Goal: Task Accomplishment & Management: Use online tool/utility

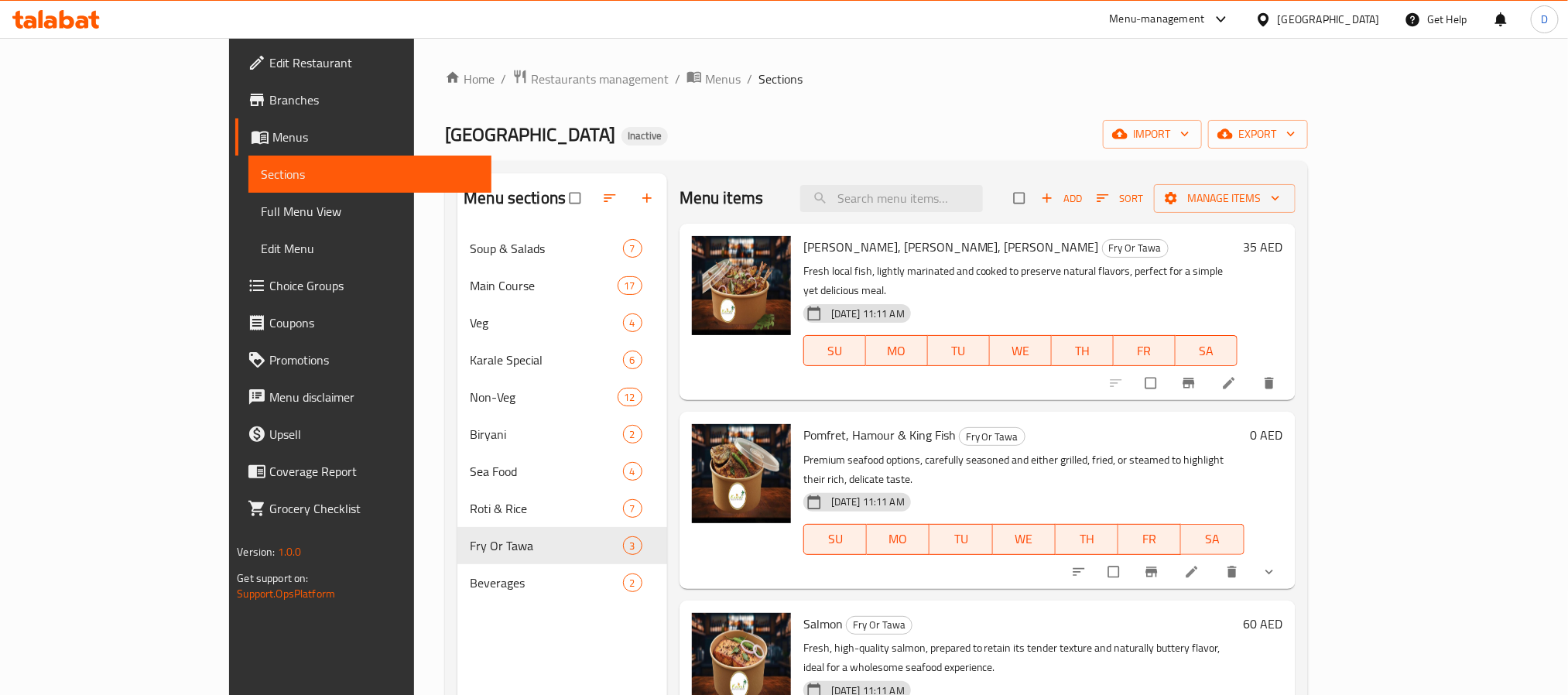
click at [1326, 19] on div "United Arab Emirates" at bounding box center [1328, 20] width 102 height 17
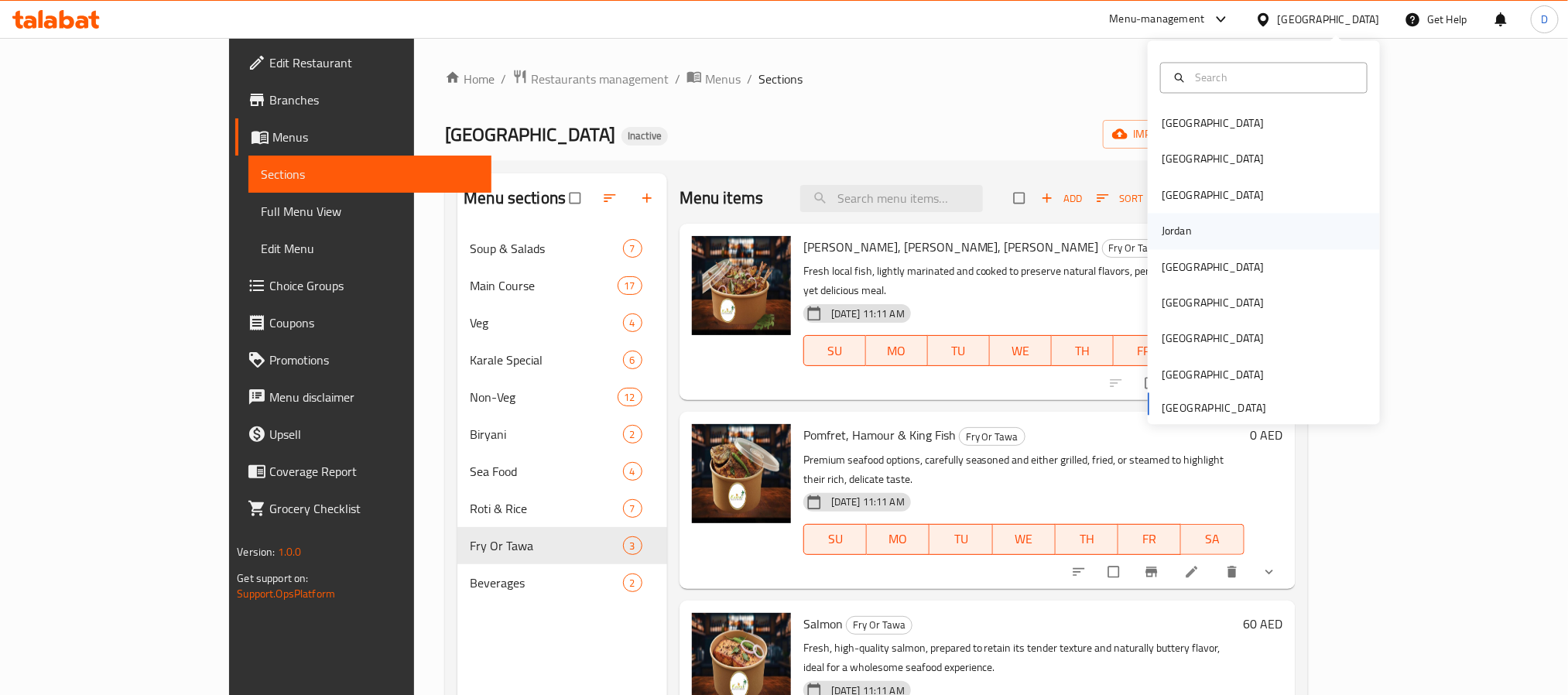
click at [1188, 230] on div "Jordan" at bounding box center [1263, 231] width 232 height 36
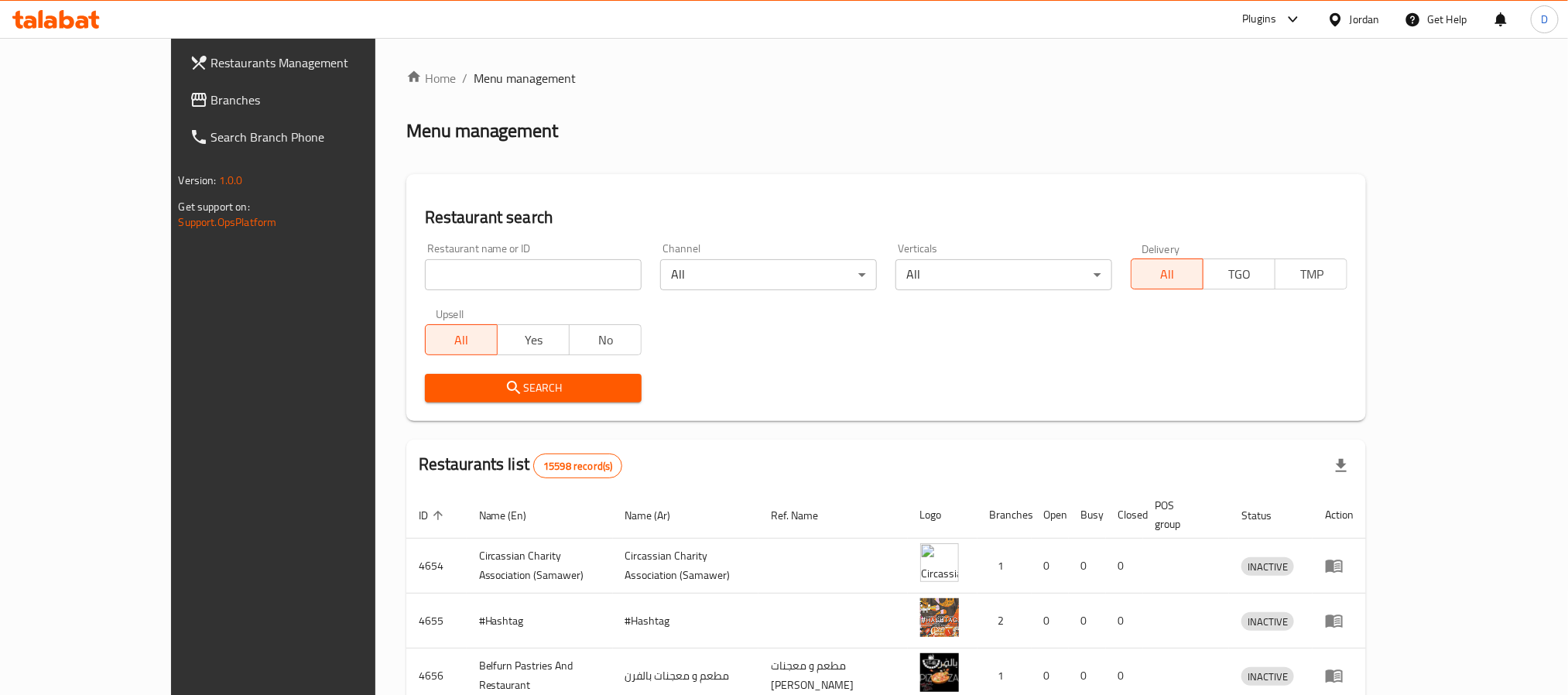
click at [1289, 19] on icon at bounding box center [1294, 19] width 9 height 7
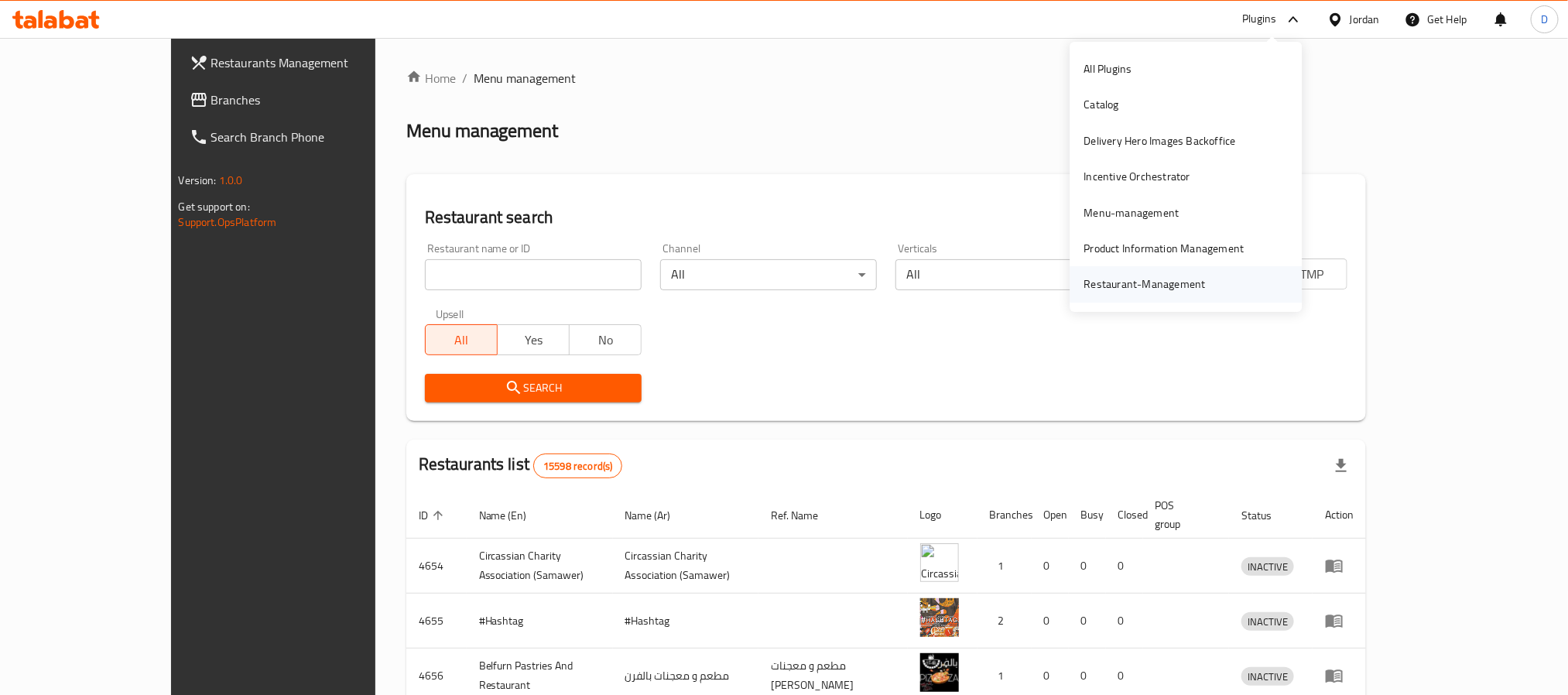
click at [1184, 276] on div "Restaurant-Management" at bounding box center [1144, 284] width 121 height 17
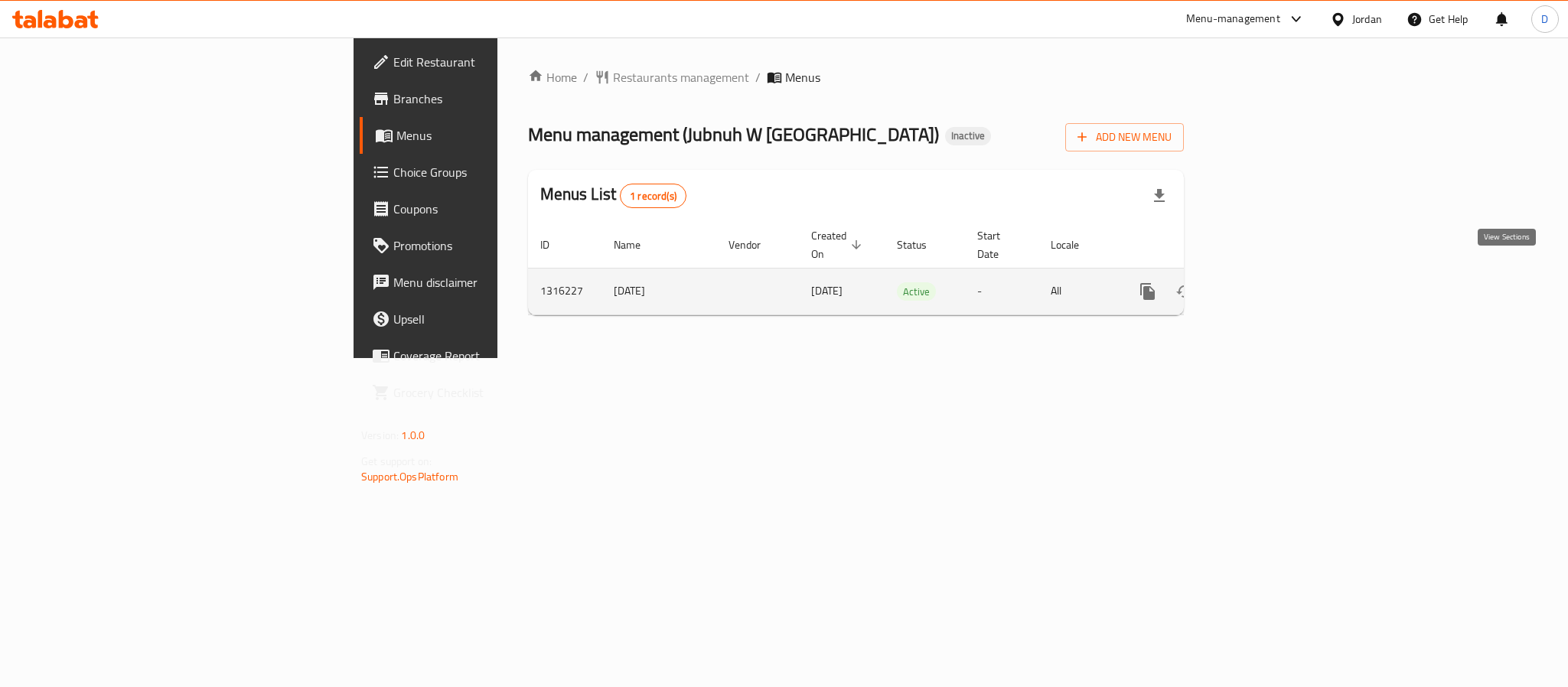
click at [1276, 288] on link "enhanced table" at bounding box center [1258, 292] width 37 height 37
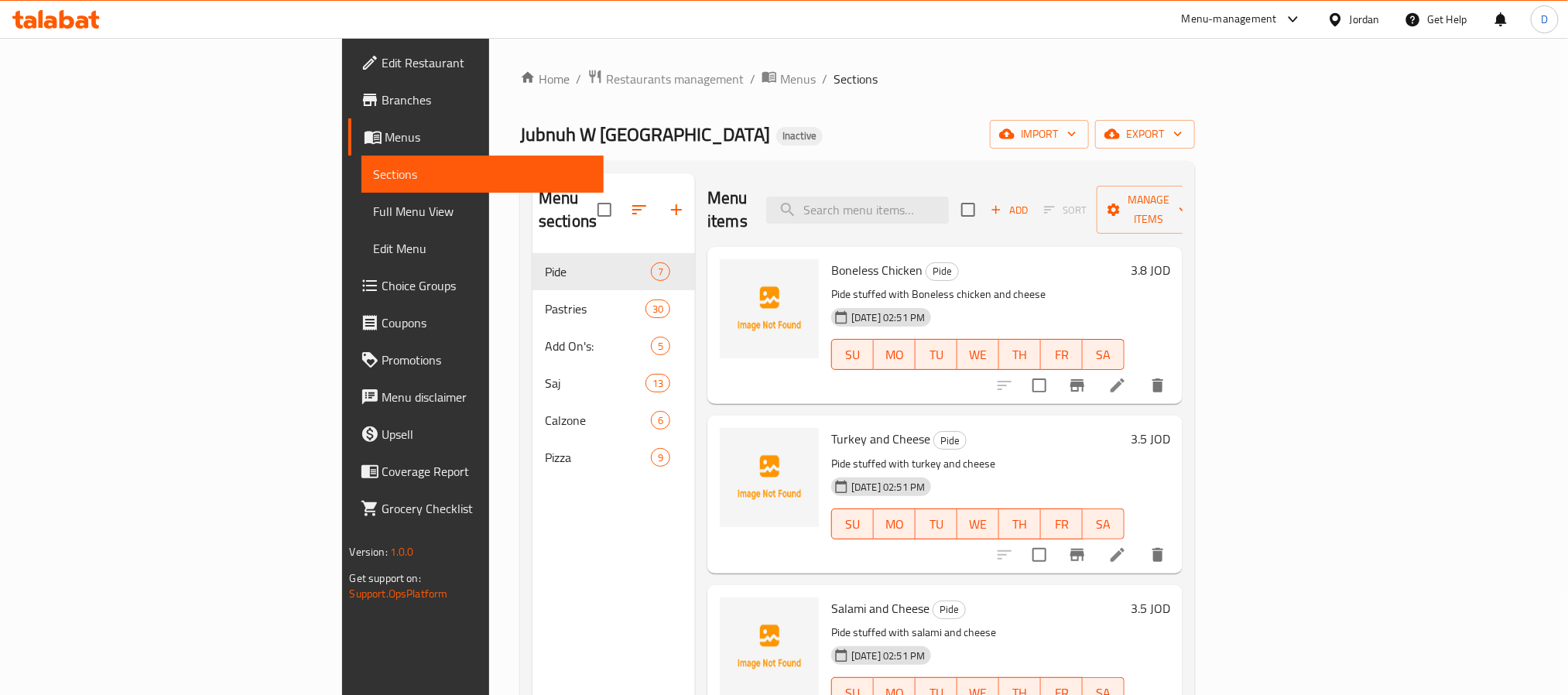
click at [374, 216] on span "Full Menu View" at bounding box center [482, 212] width 217 height 19
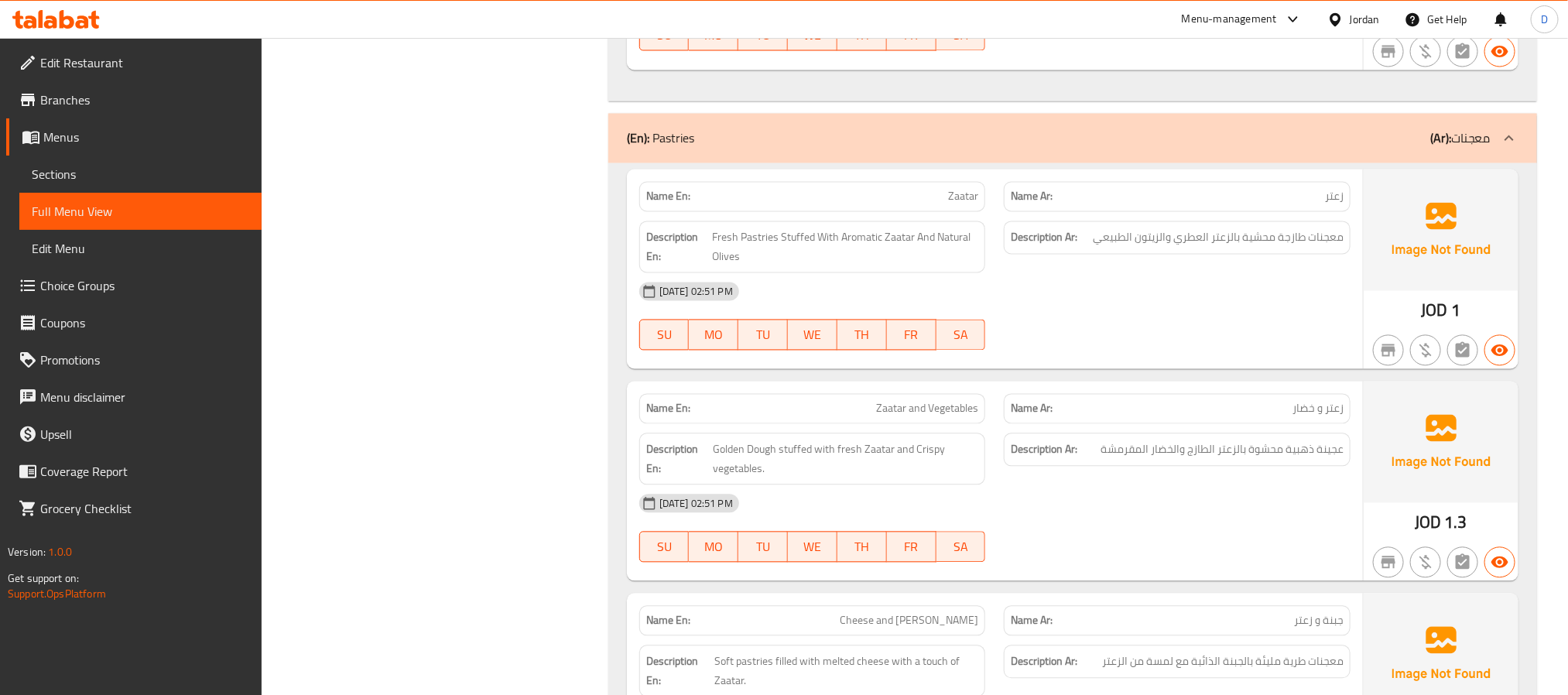
scroll to position [1626, 0]
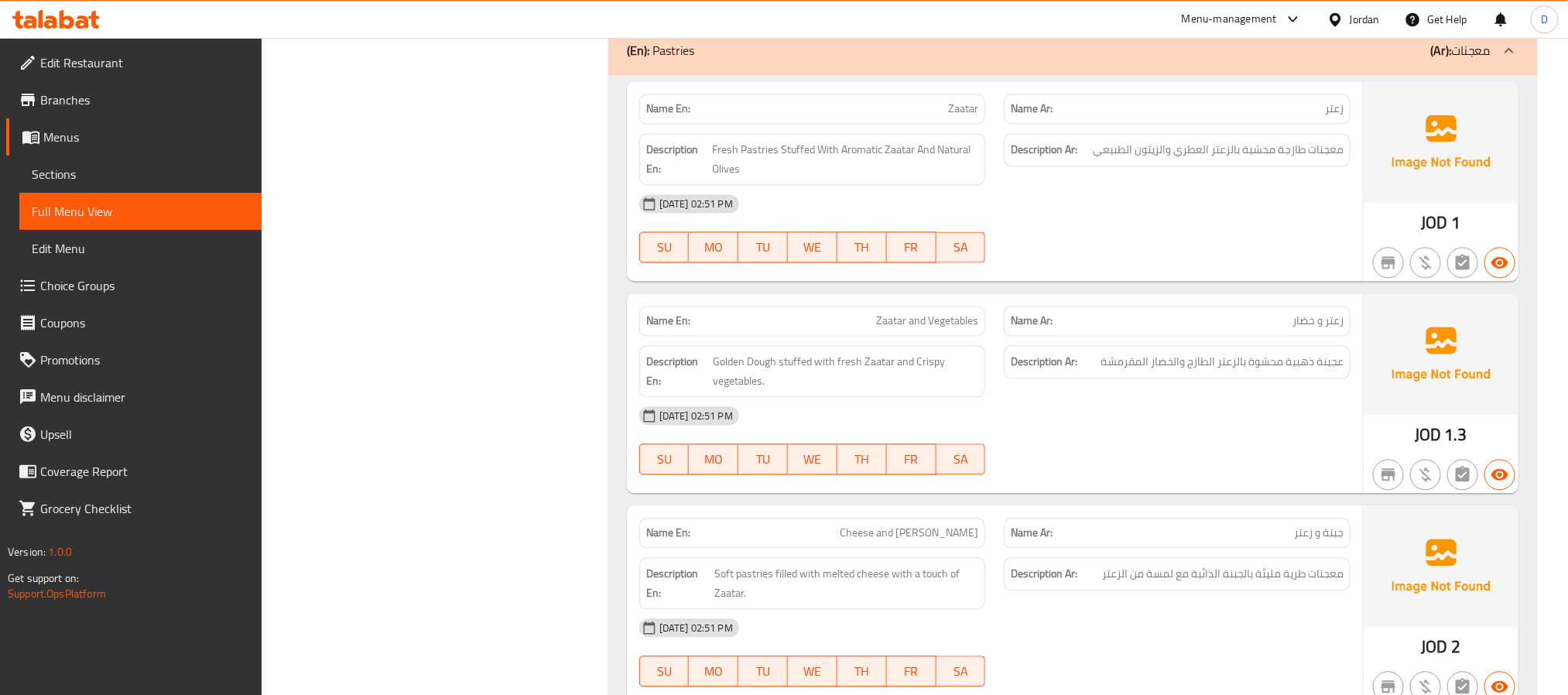
click at [1163, 433] on div "[DATE] 02:51 PM" at bounding box center [995, 416] width 729 height 38
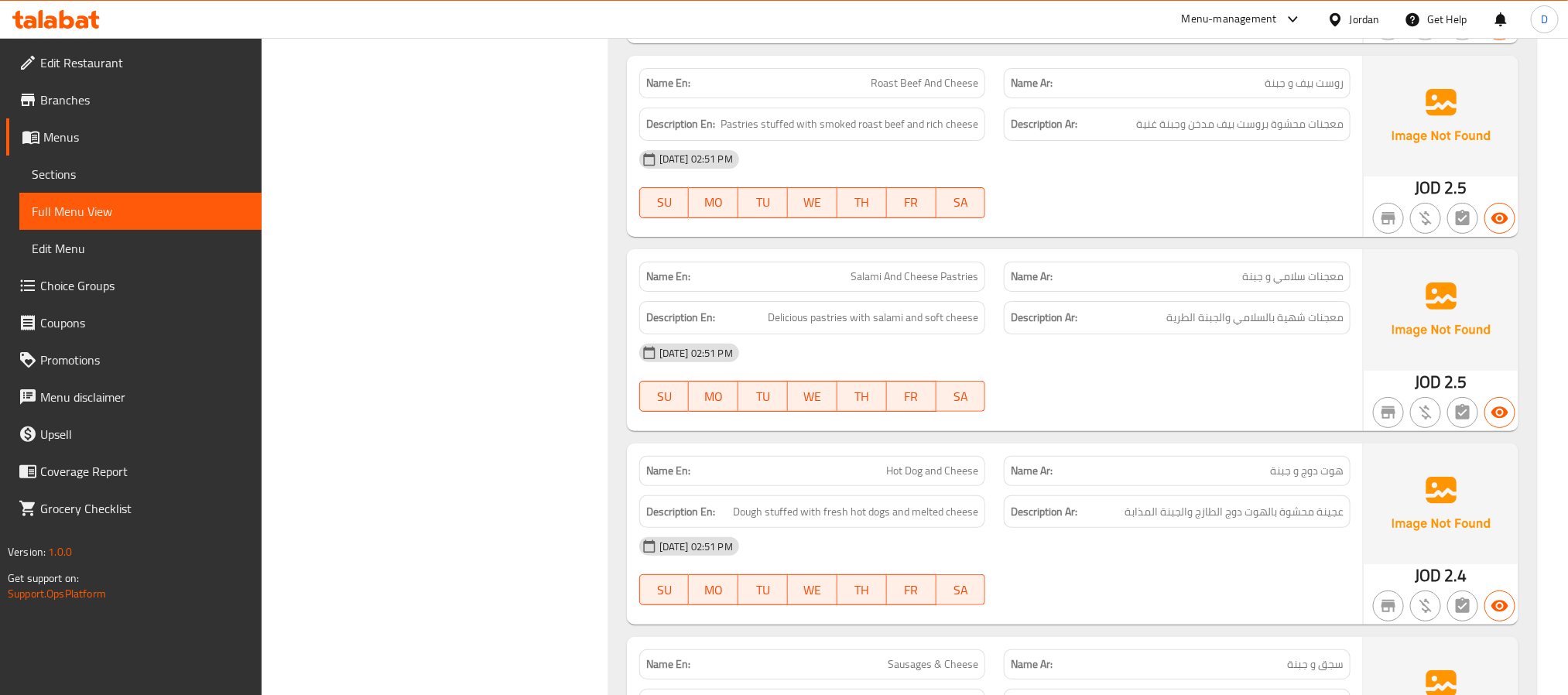
scroll to position [6387, 0]
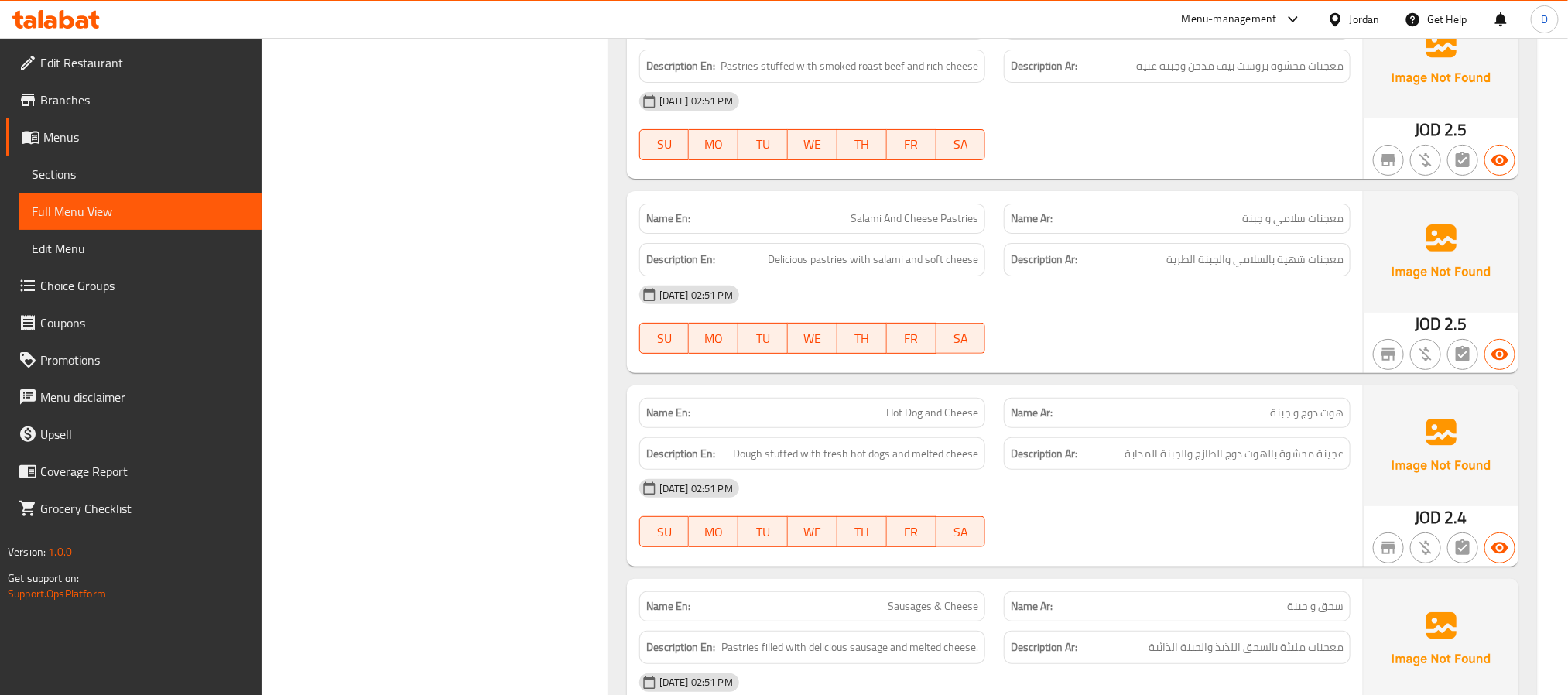
click at [1090, 363] on div "07-10-2025 02:51 PM SU MO TU WE TH FR SA" at bounding box center [995, 320] width 729 height 87
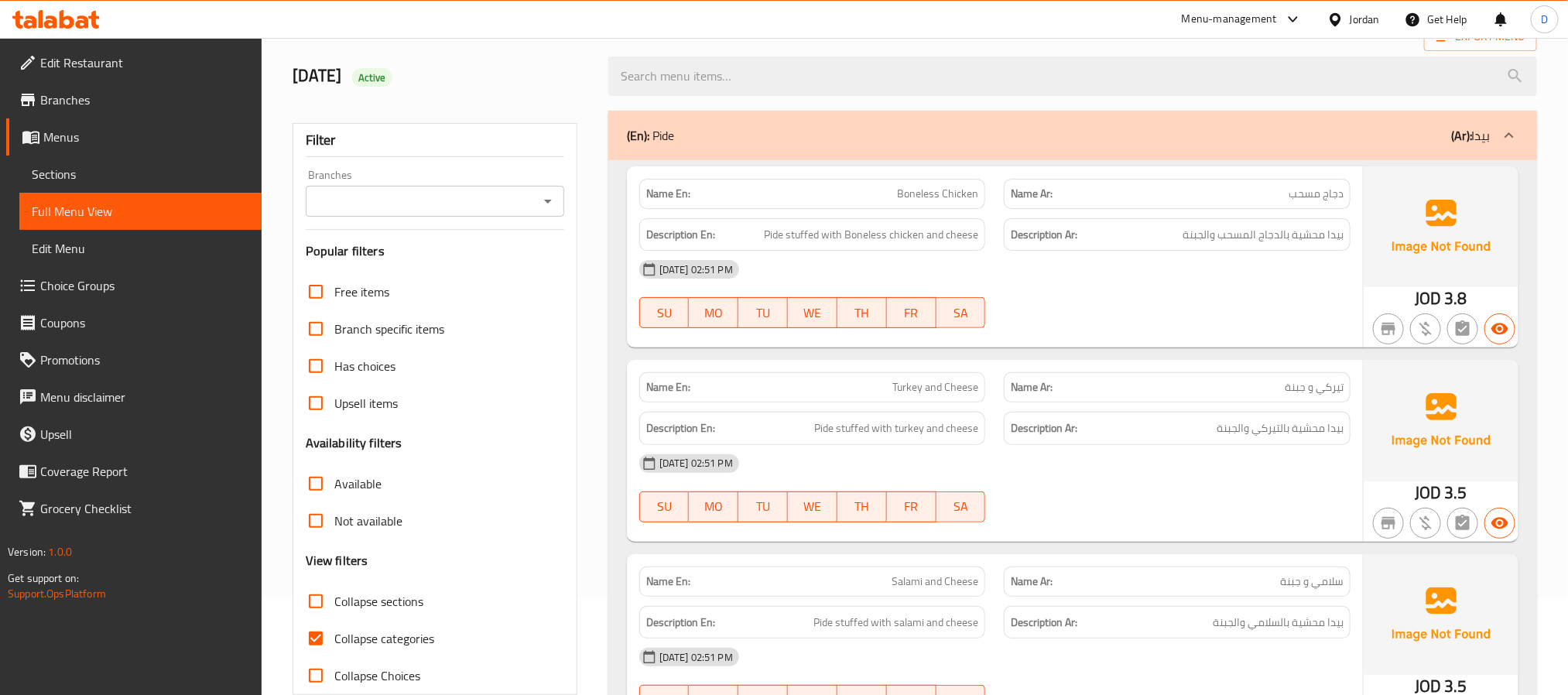
scroll to position [0, 0]
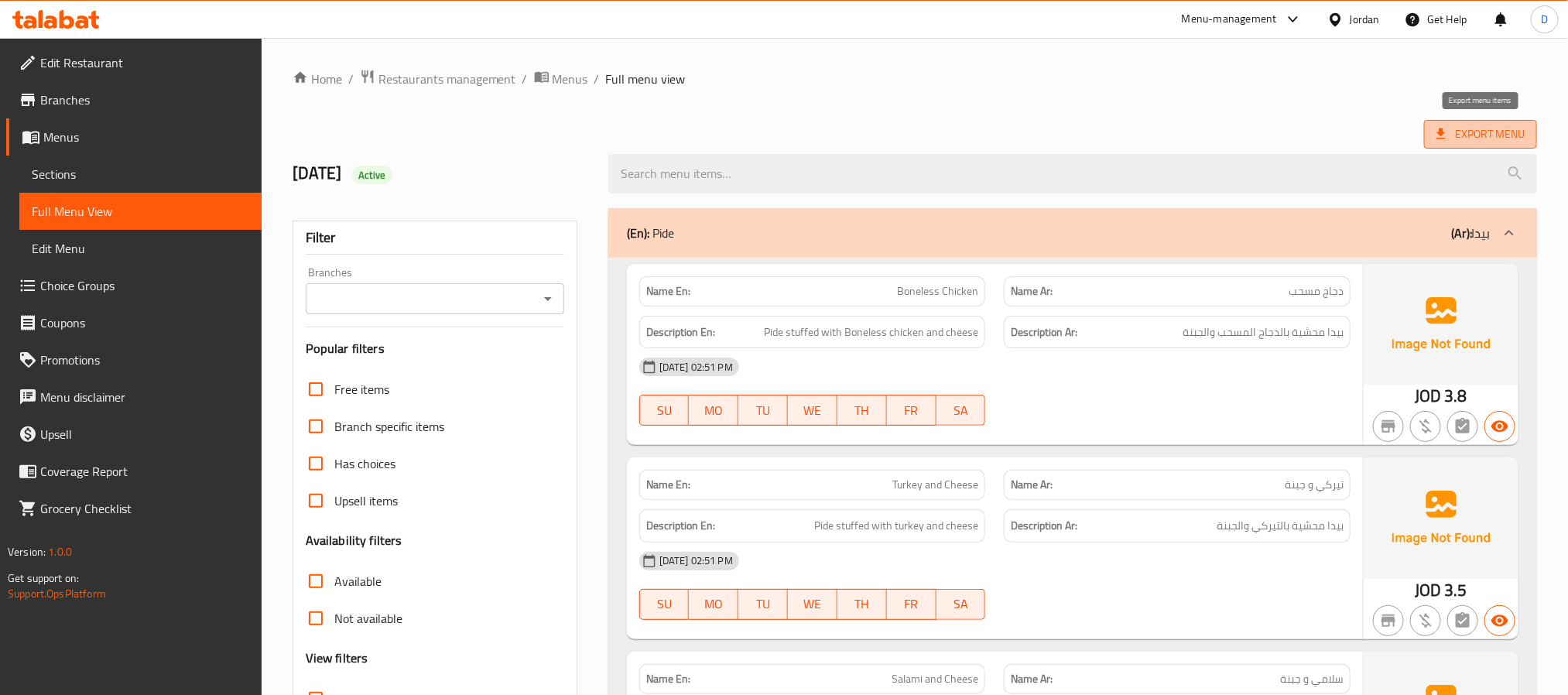
click at [1479, 131] on span "Export Menu" at bounding box center [1481, 134] width 88 height 20
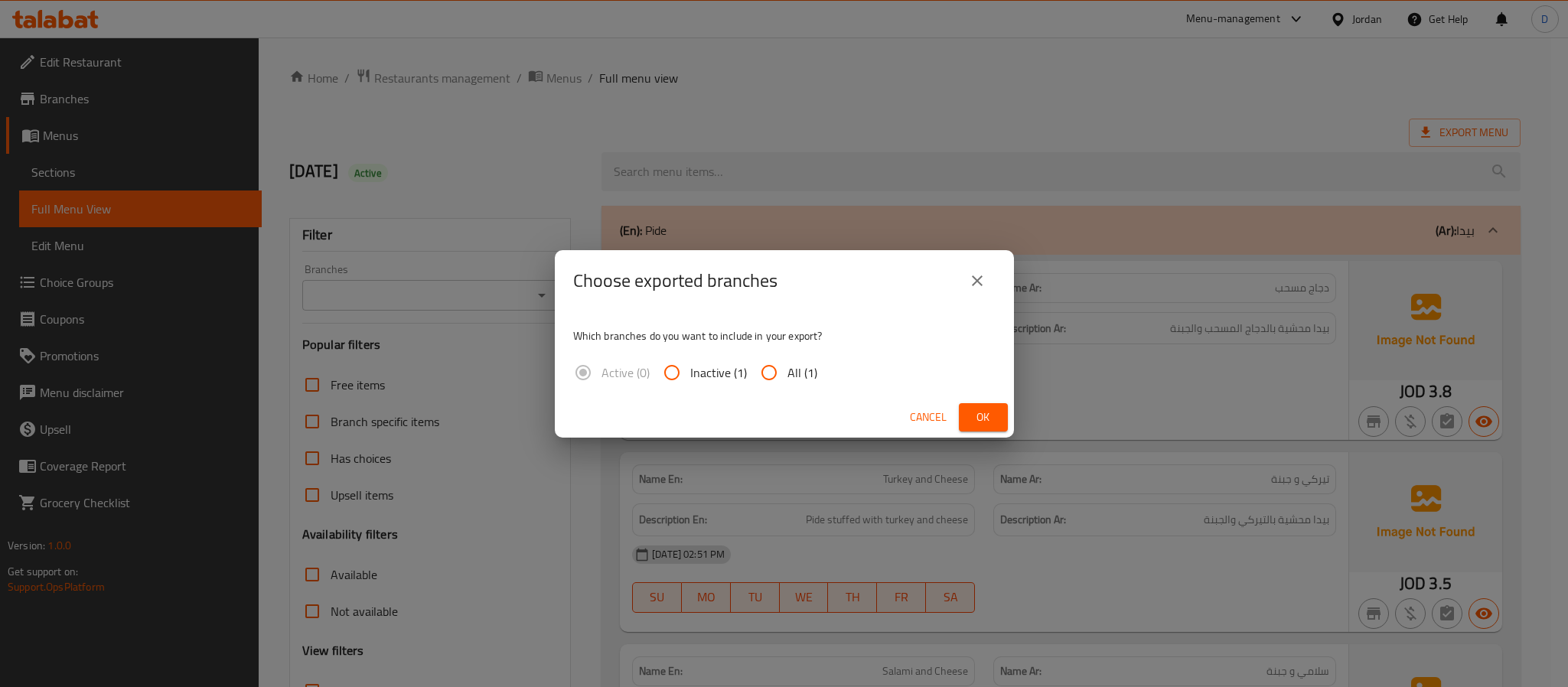
click at [979, 414] on span "Ok" at bounding box center [983, 417] width 24 height 20
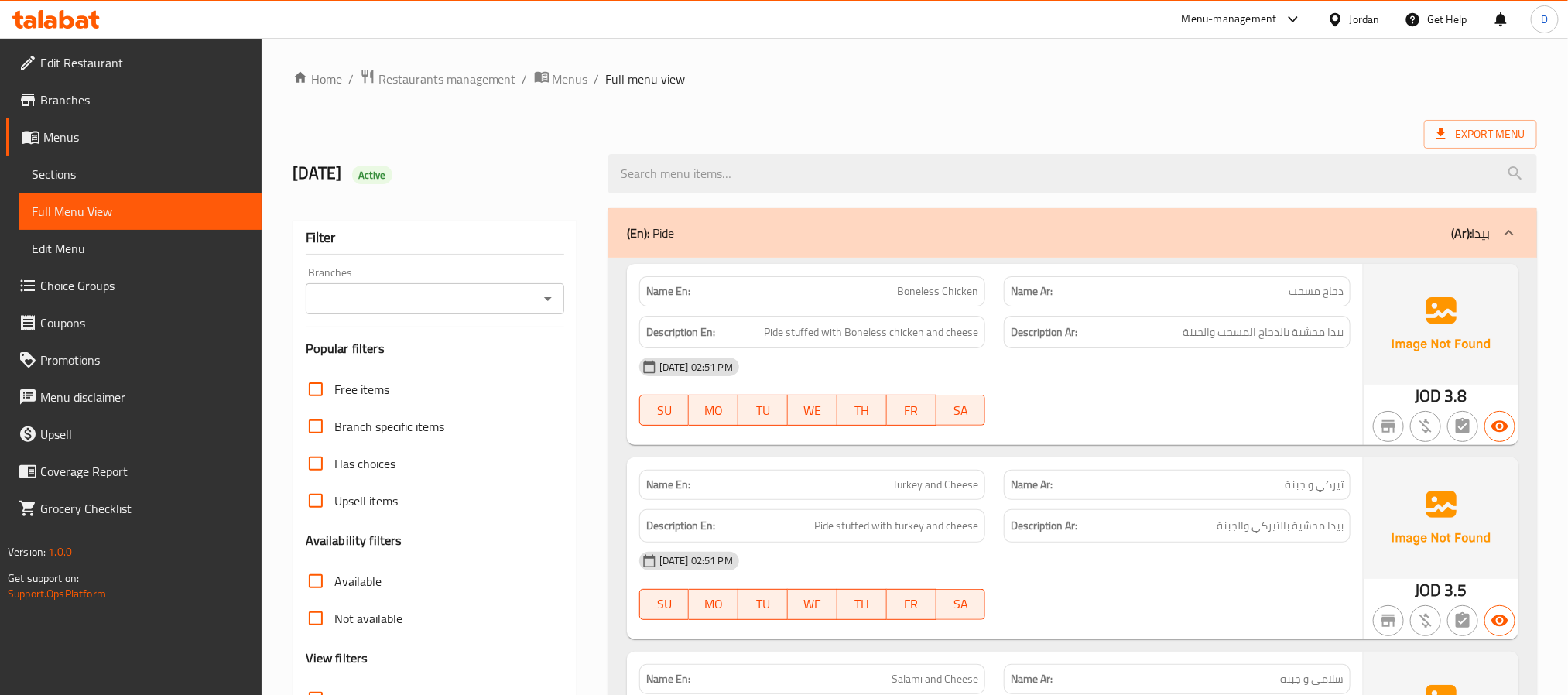
click at [129, 182] on span "Sections" at bounding box center [140, 174] width 217 height 19
